Goal: Task Accomplishment & Management: Use online tool/utility

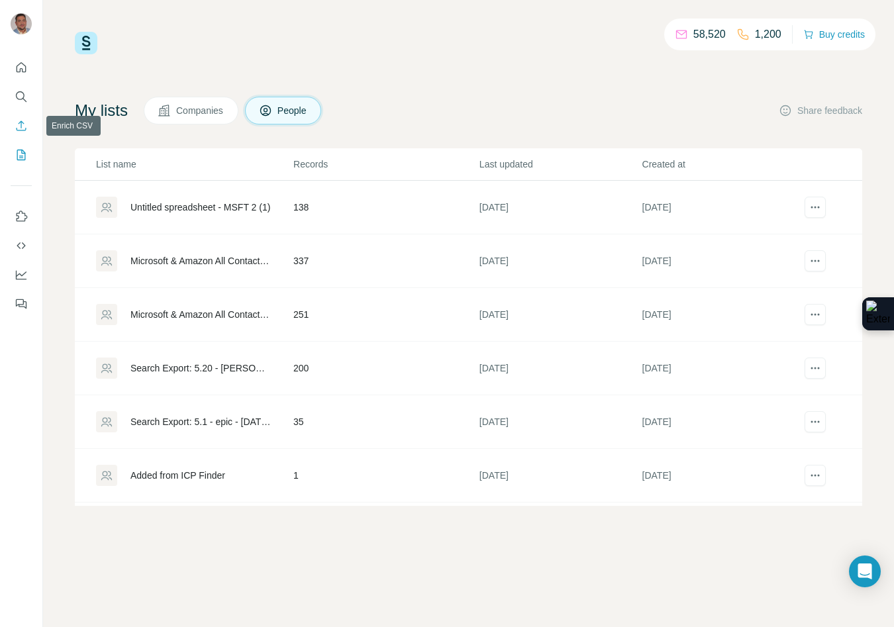
click at [21, 128] on icon "Enrich CSV" at bounding box center [21, 125] width 13 height 13
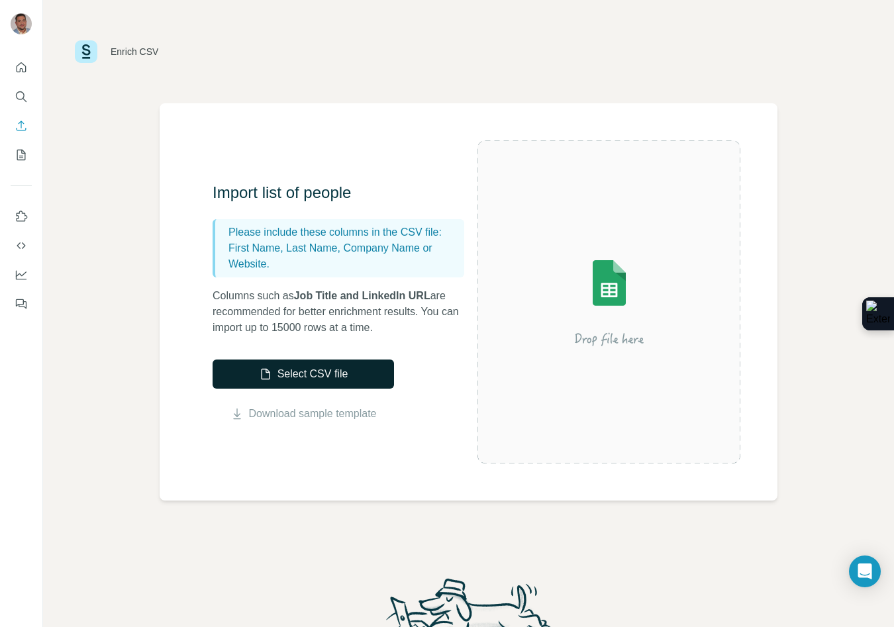
click at [315, 368] on button "Select CSV file" at bounding box center [304, 374] width 182 height 29
